Goal: Task Accomplishment & Management: Use online tool/utility

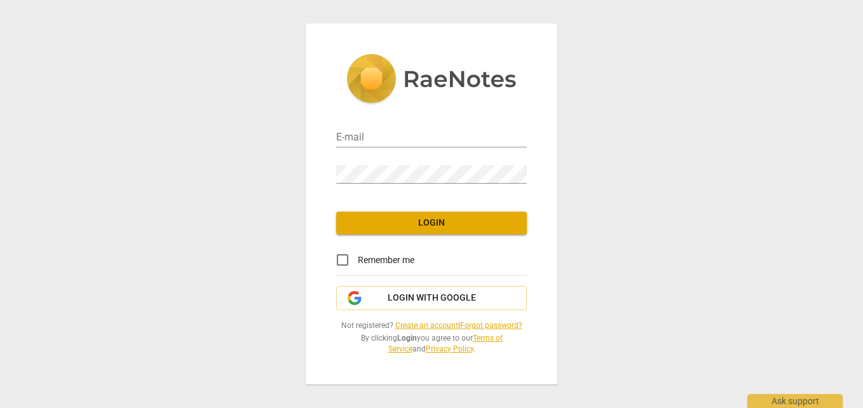
type input "[EMAIL_ADDRESS][DOMAIN_NAME]"
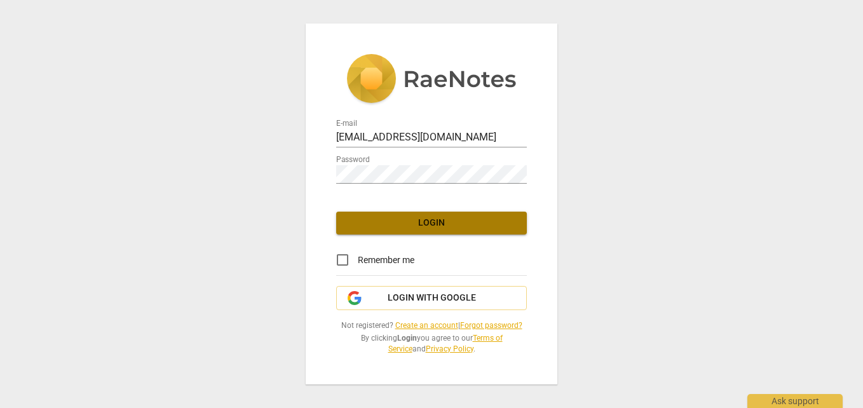
click at [455, 224] on span "Login" at bounding box center [431, 223] width 170 height 13
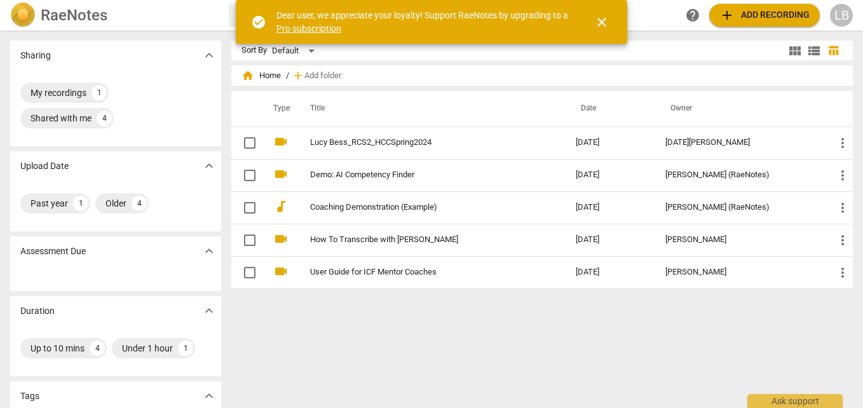
click at [605, 20] on span "close" at bounding box center [601, 22] width 15 height 15
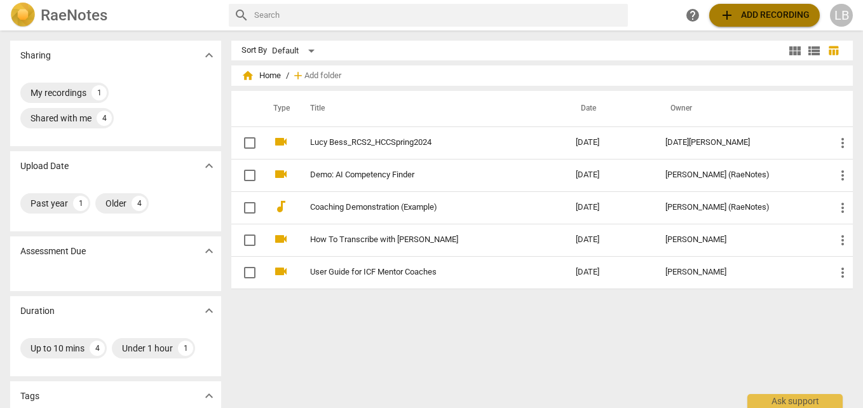
click at [755, 15] on span "add Add recording" at bounding box center [765, 15] width 90 height 15
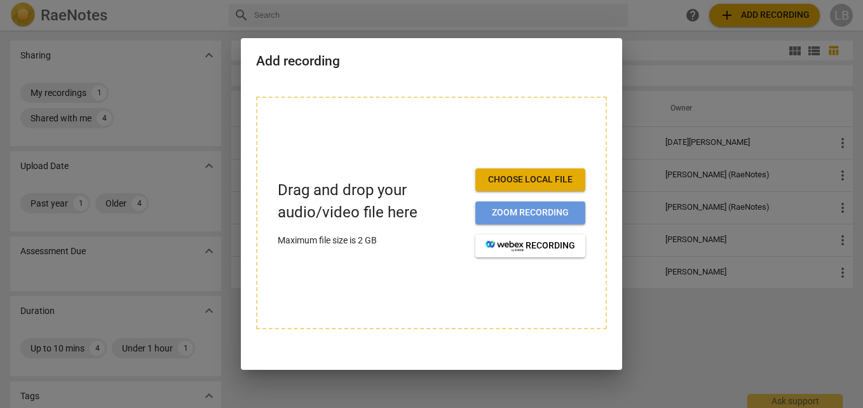
click at [533, 206] on button "Zoom recording" at bounding box center [531, 213] width 110 height 23
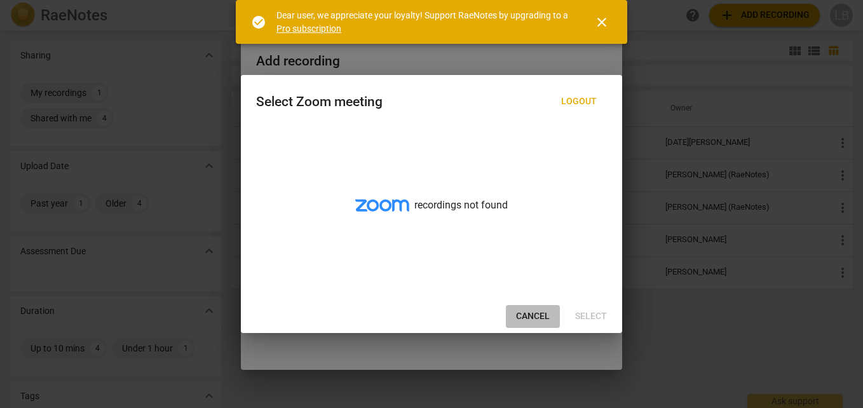
click at [535, 311] on span "Cancel" at bounding box center [533, 316] width 34 height 13
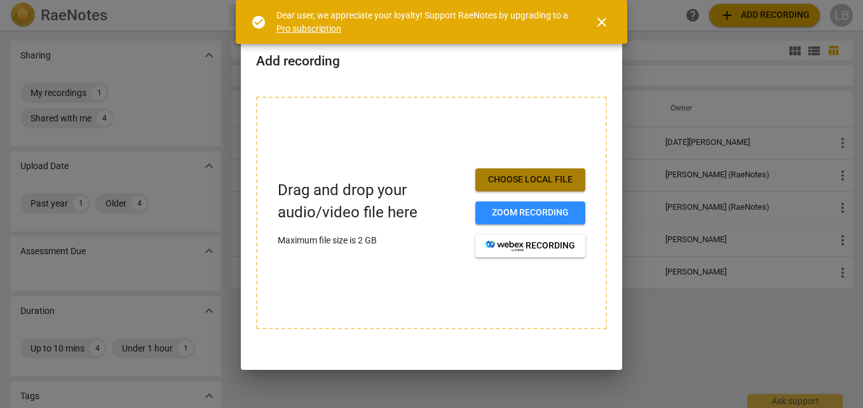
click at [557, 180] on span "Choose local file" at bounding box center [531, 180] width 90 height 13
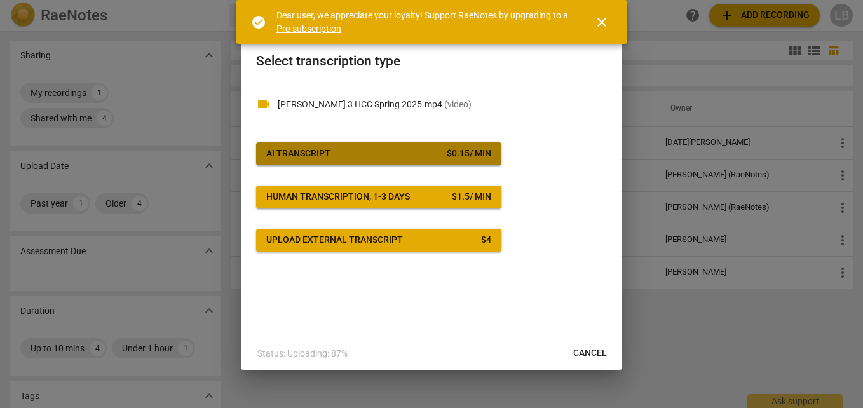
click at [425, 152] on span "AI Transcript $ 0.15 / min" at bounding box center [378, 153] width 225 height 13
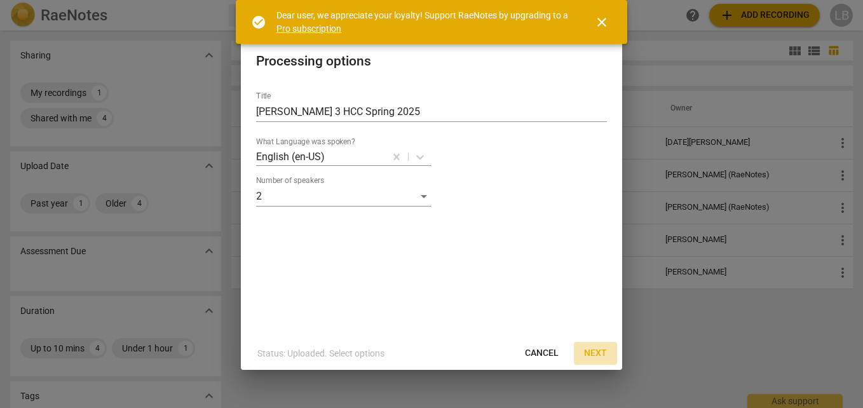
click at [591, 352] on span "Next" at bounding box center [595, 353] width 23 height 13
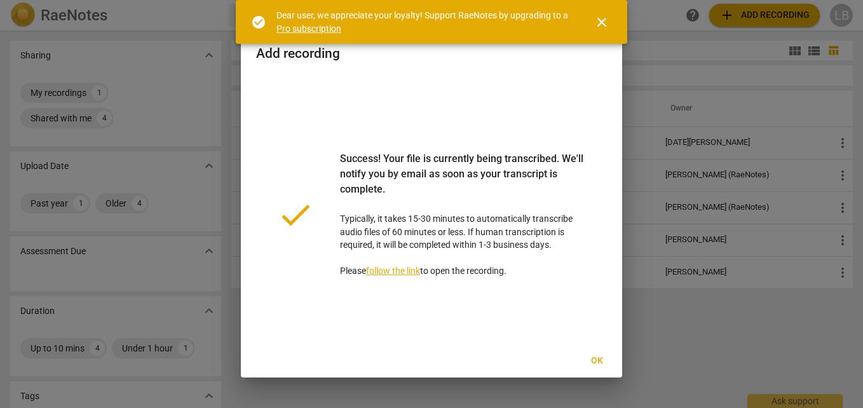
click at [602, 355] on span "Ok" at bounding box center [597, 361] width 20 height 13
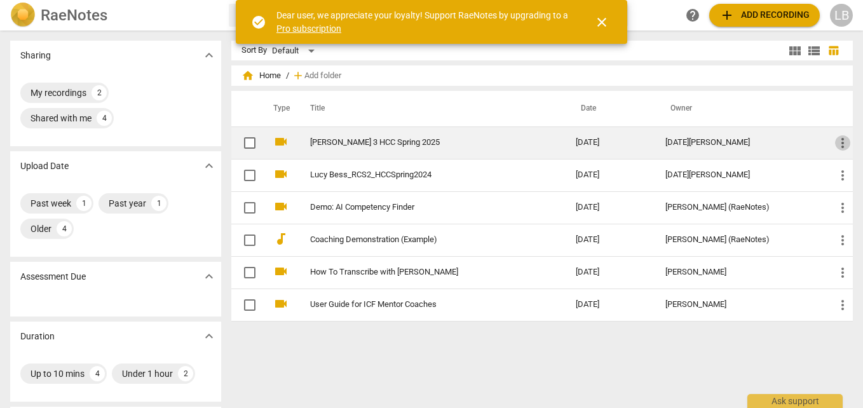
click at [837, 147] on span "more_vert" at bounding box center [842, 142] width 15 height 15
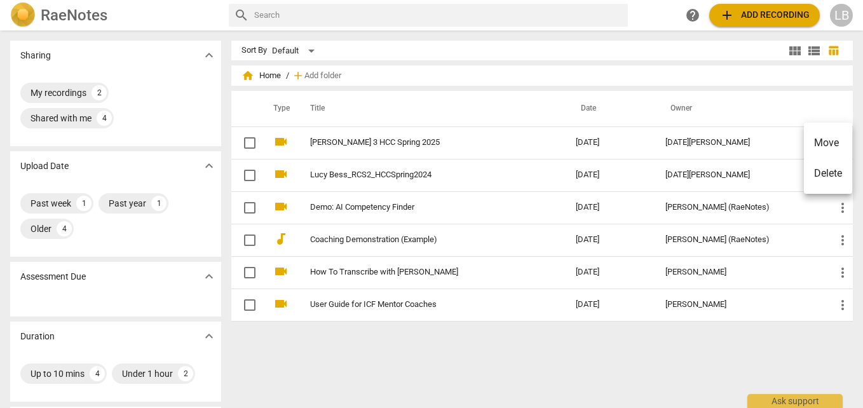
click at [409, 147] on div at bounding box center [431, 204] width 863 height 408
